Goal: Communication & Community: Answer question/provide support

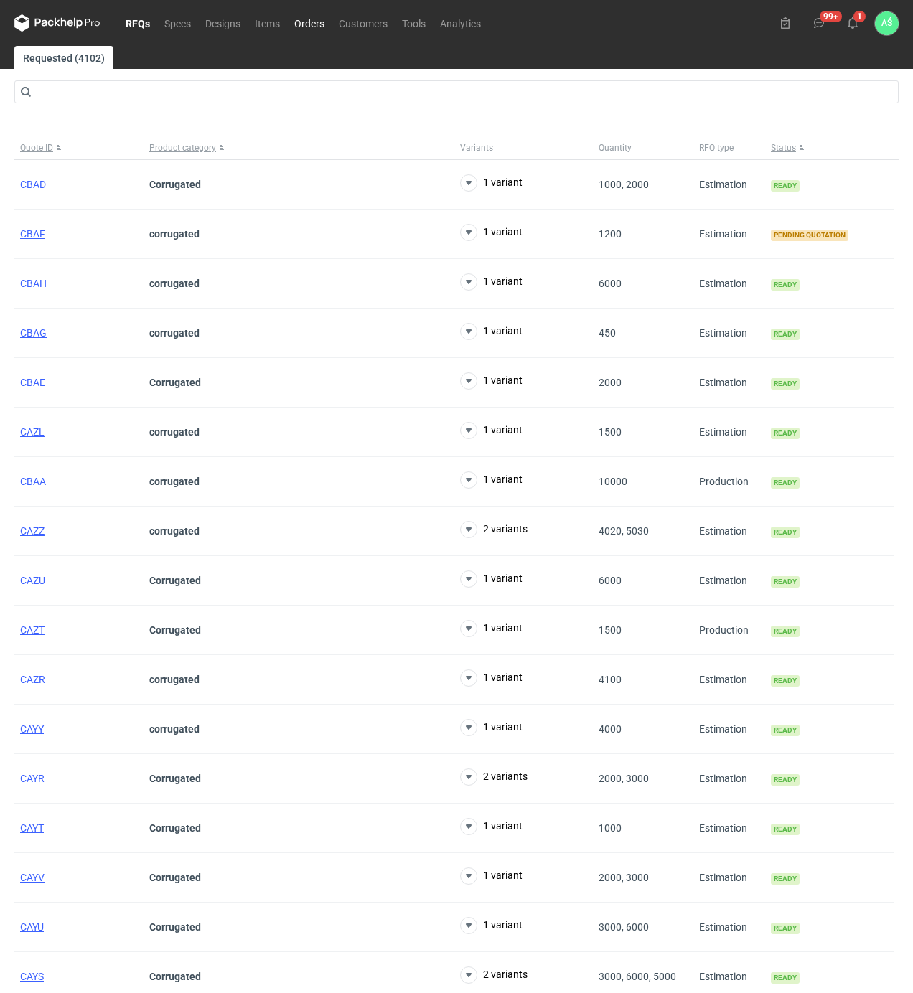
click at [307, 19] on link "Orders" at bounding box center [309, 22] width 44 height 17
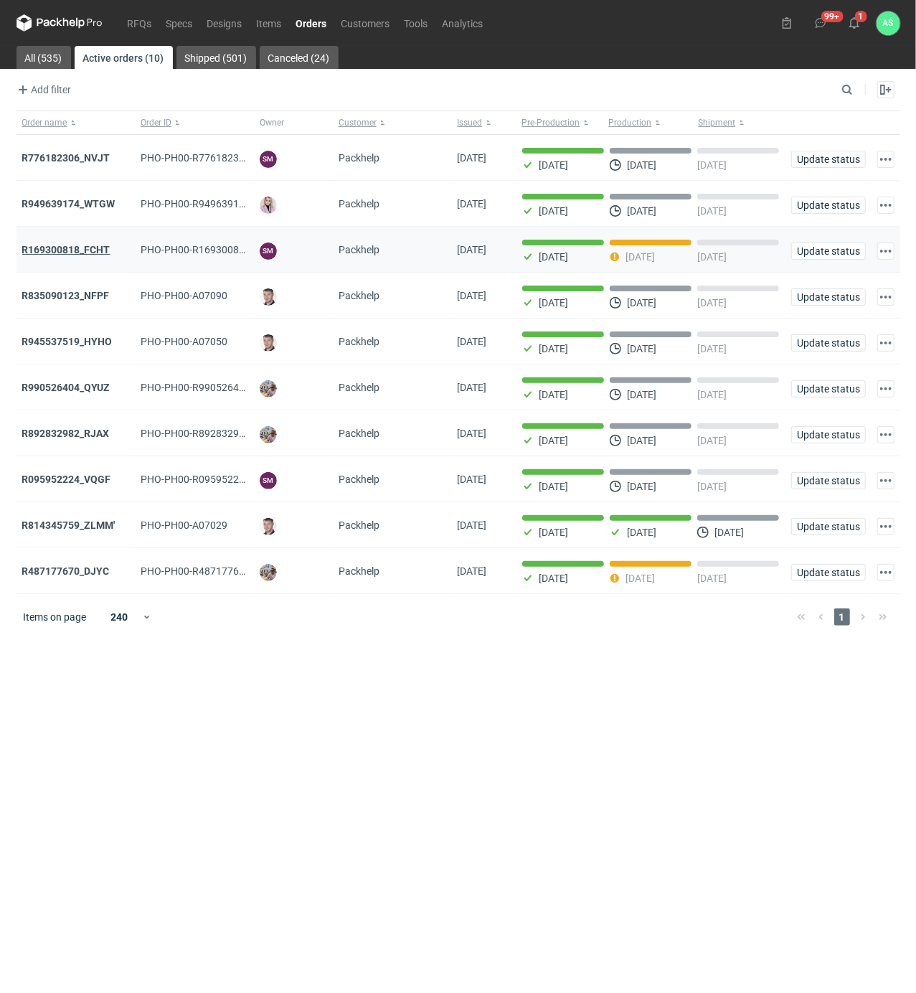
click at [92, 253] on strong "R169300818_FCHT" at bounding box center [66, 249] width 88 height 11
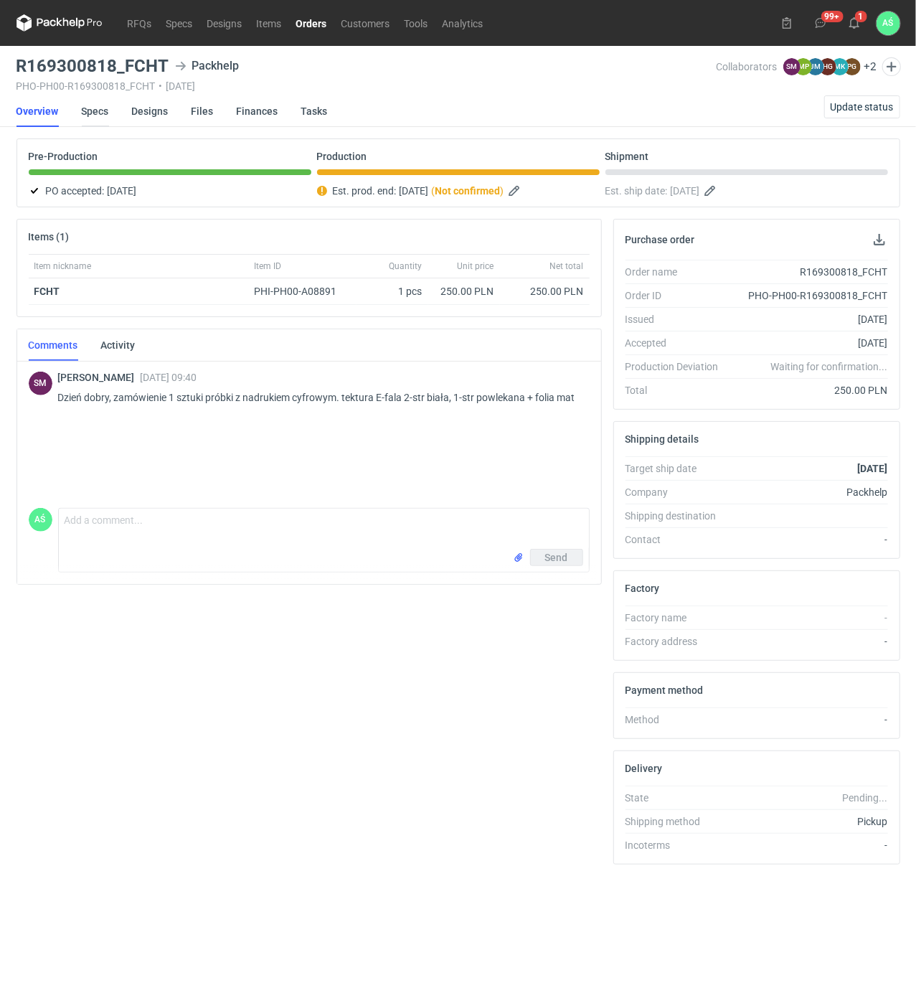
click at [95, 126] on link "Specs" at bounding box center [95, 111] width 27 height 32
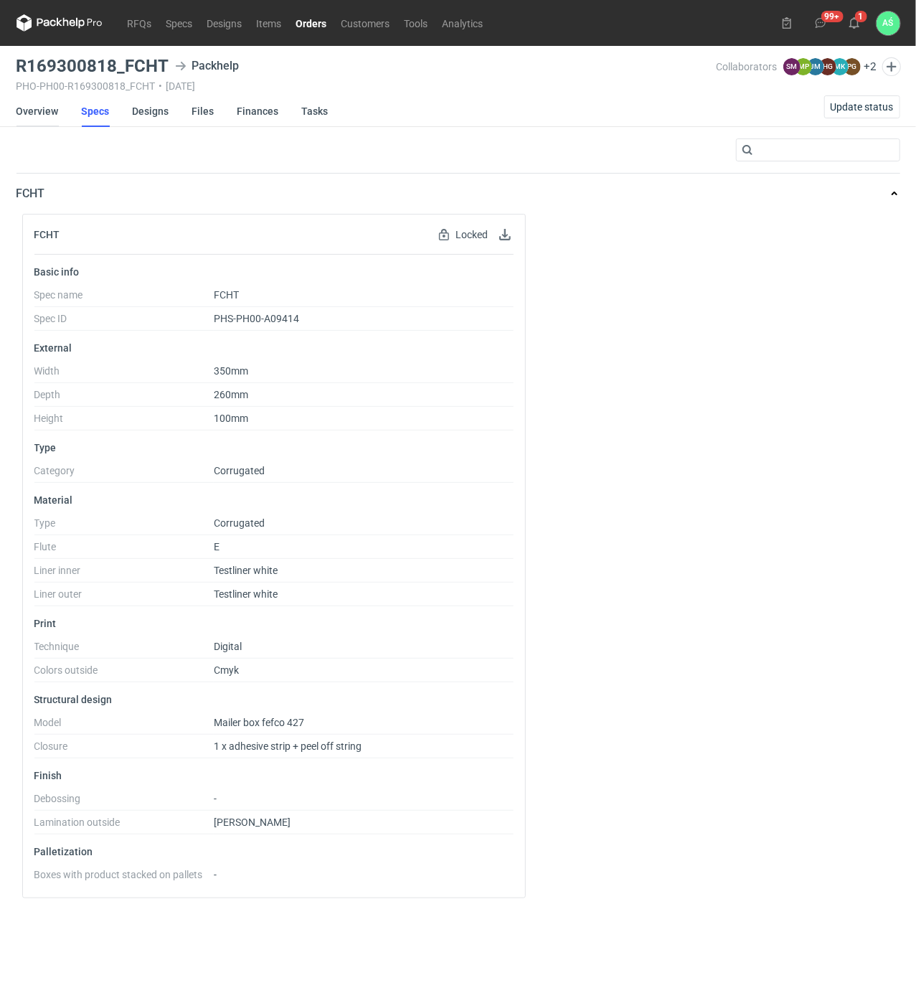
click at [41, 113] on link "Overview" at bounding box center [38, 111] width 42 height 32
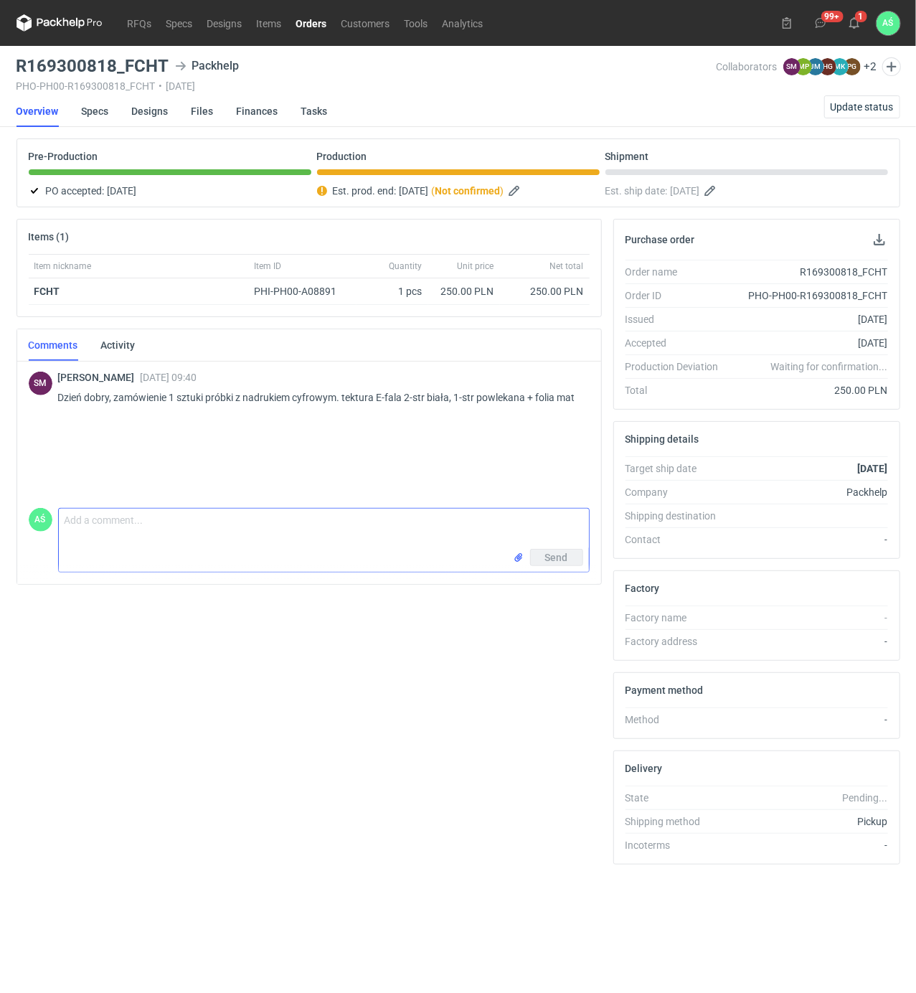
click at [138, 523] on textarea "Comment message" at bounding box center [324, 529] width 530 height 40
type textarea "Dzień dobry czy zdjęcia będą potrzebne czy mogę pakować wzór"
click at [854, 24] on icon at bounding box center [854, 22] width 11 height 11
